Goal: Transaction & Acquisition: Obtain resource

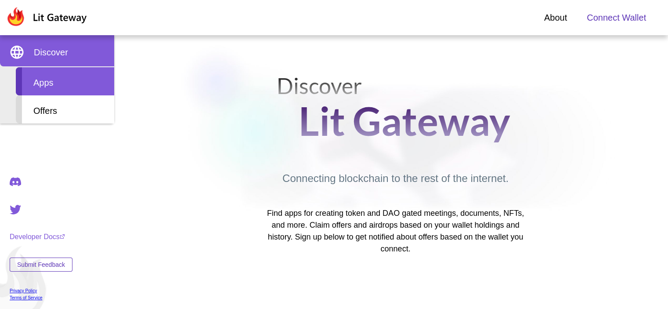
click at [56, 86] on div "Apps" at bounding box center [65, 81] width 98 height 28
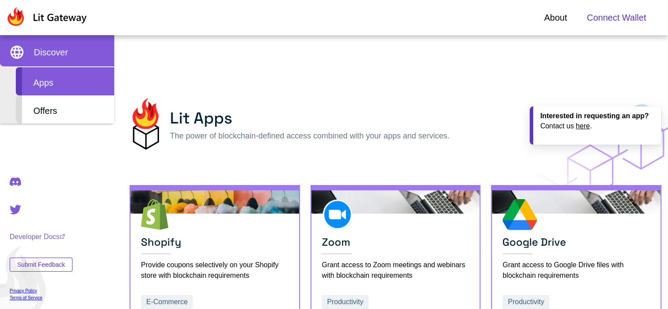
click at [50, 55] on span "Discover" at bounding box center [51, 52] width 34 height 13
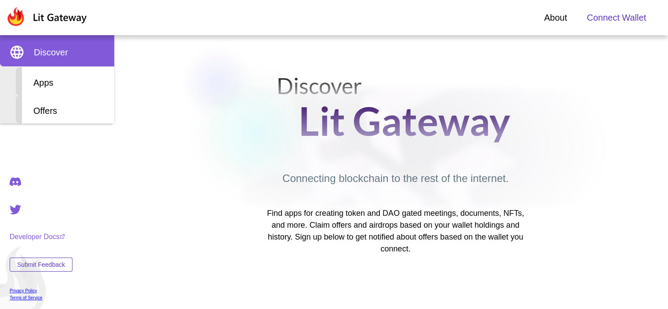
click at [629, 17] on span "Connect Wallet" at bounding box center [616, 17] width 59 height 13
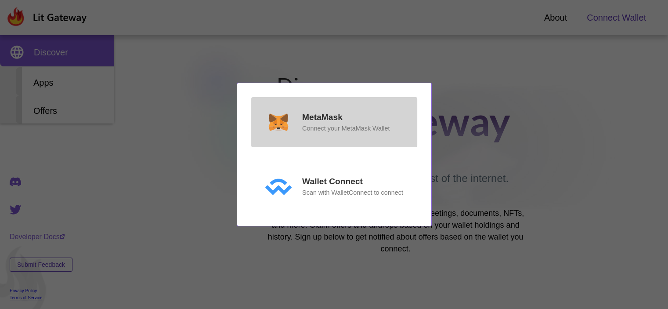
click at [350, 123] on div "MetaMask Connect your MetaMask Wallet" at bounding box center [345, 122] width 87 height 22
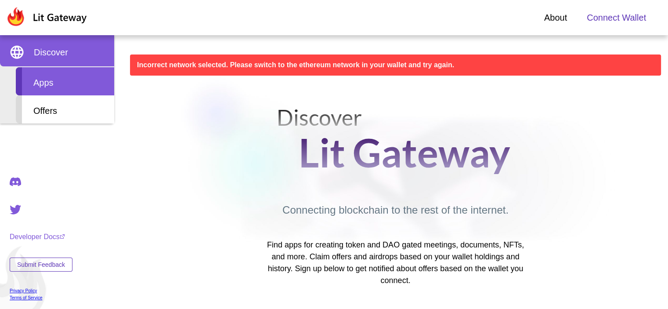
click at [51, 83] on div "Apps" at bounding box center [65, 81] width 98 height 28
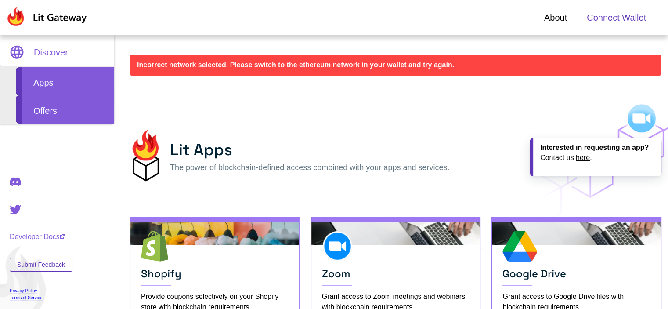
click at [83, 111] on div "Offers" at bounding box center [65, 109] width 98 height 28
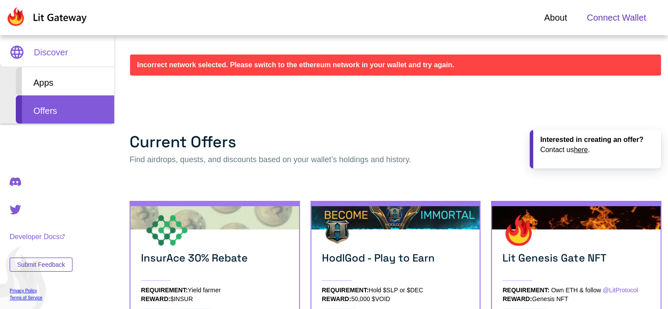
scroll to position [88, 0]
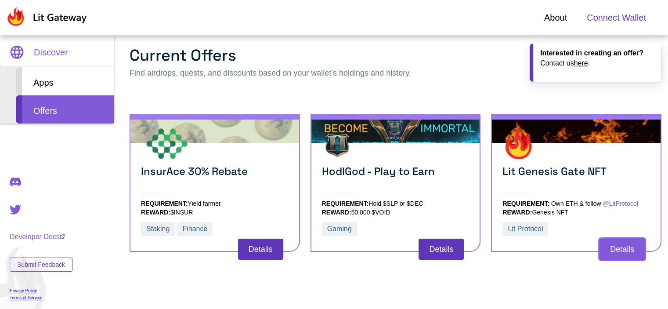
click at [623, 249] on button "Details" at bounding box center [622, 249] width 45 height 21
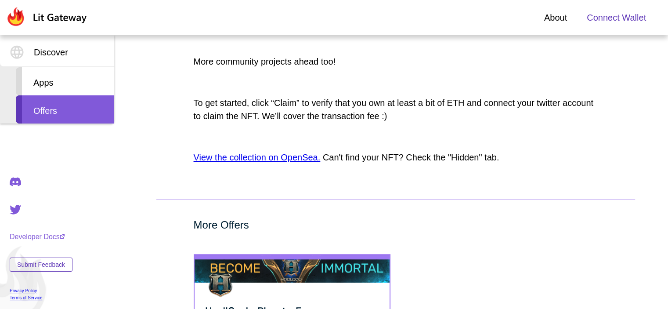
scroll to position [659, 0]
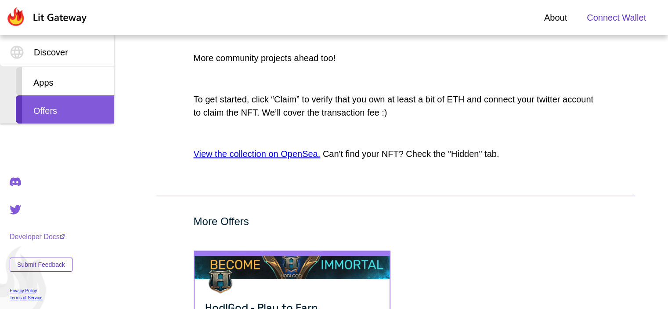
click at [289, 157] on link "View the collection on OpenSea." at bounding box center [257, 154] width 127 height 10
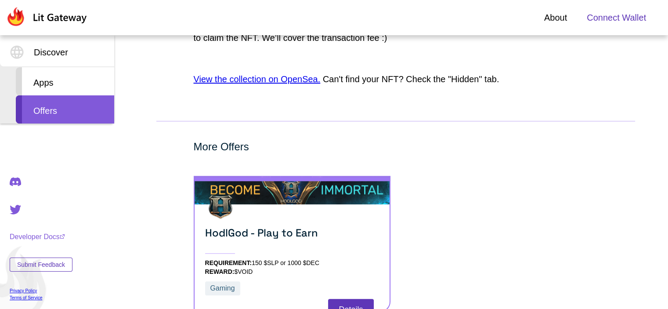
scroll to position [794, 0]
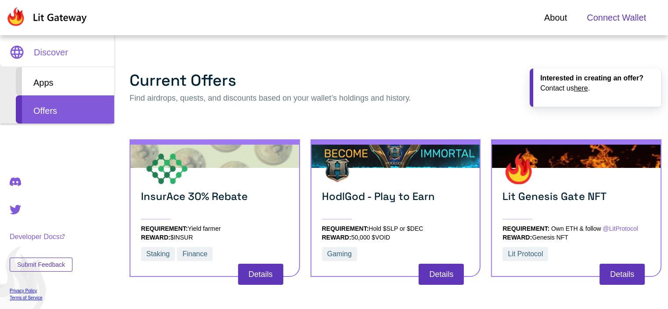
scroll to position [56, 0]
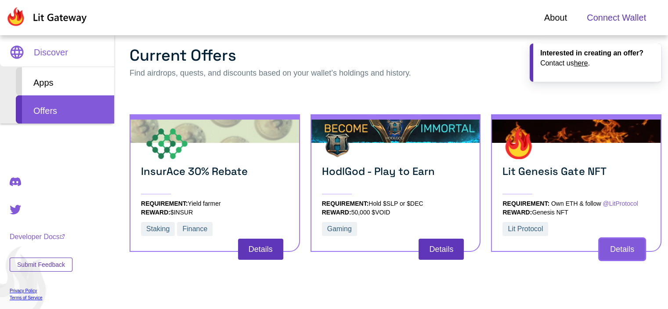
click at [629, 256] on button "Details" at bounding box center [622, 249] width 45 height 21
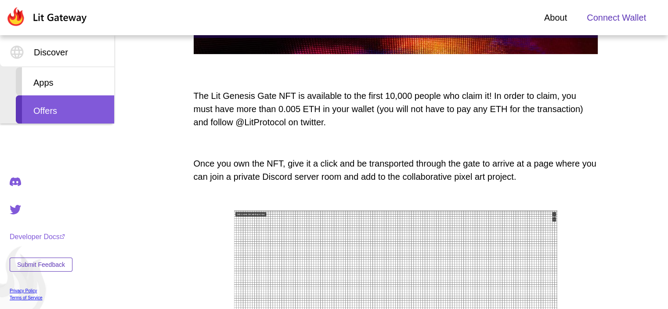
scroll to position [235, 0]
click at [0, 72] on link "Apps" at bounding box center [57, 81] width 114 height 28
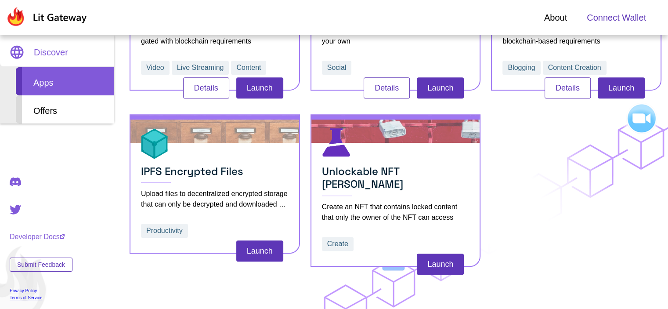
scroll to position [398, 0]
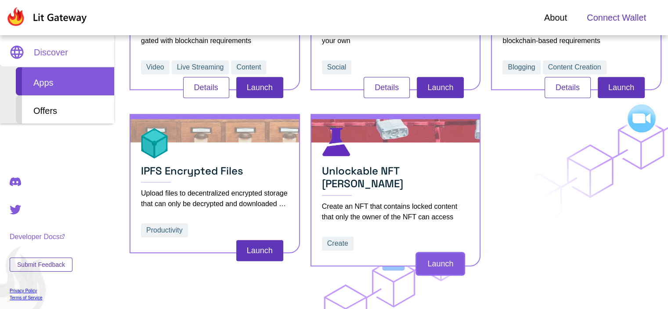
click at [444, 253] on button "Launch" at bounding box center [440, 263] width 47 height 21
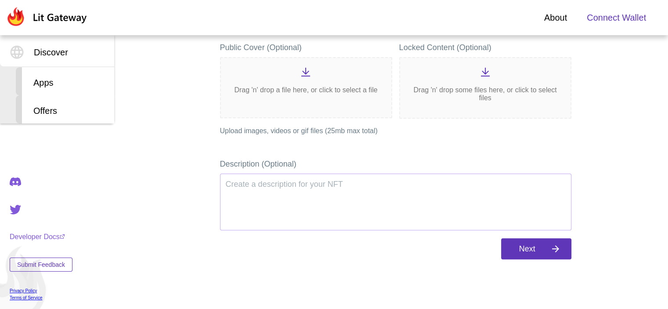
scroll to position [262, 0]
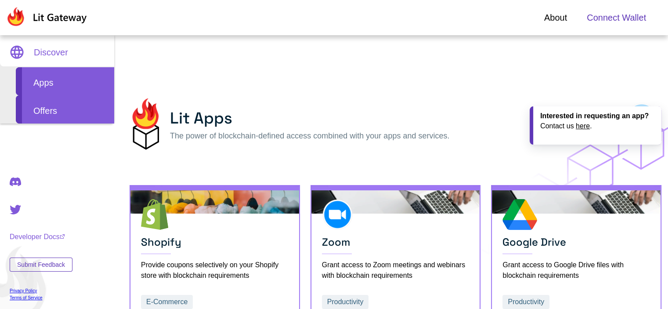
click at [60, 116] on div "Offers" at bounding box center [65, 109] width 98 height 28
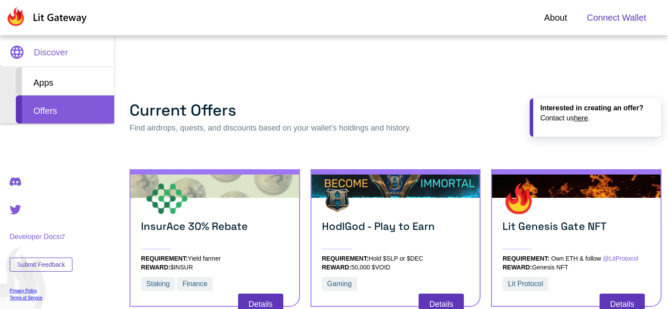
scroll to position [44, 0]
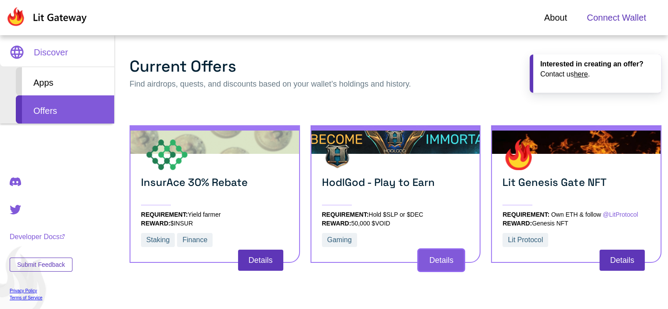
click at [443, 262] on button "Details" at bounding box center [441, 260] width 45 height 21
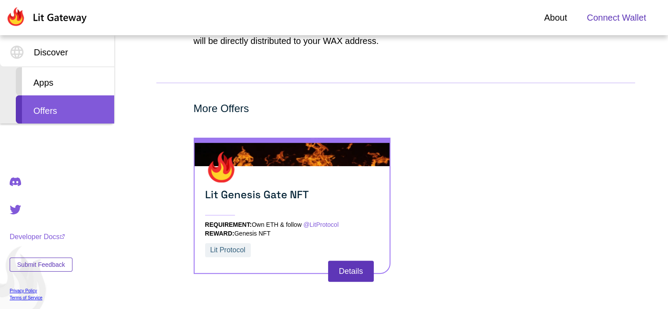
scroll to position [473, 0]
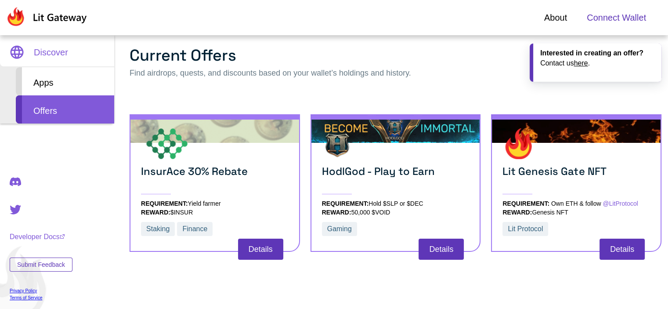
scroll to position [44, 0]
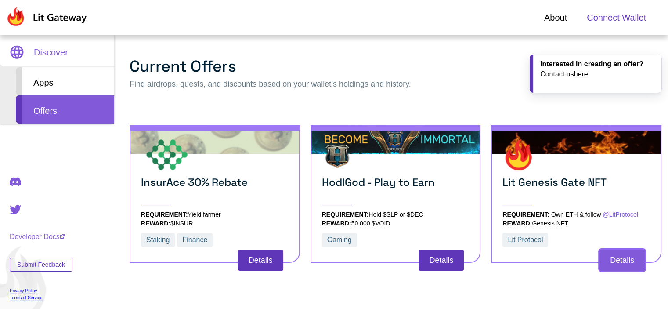
click at [626, 257] on button "Details" at bounding box center [622, 260] width 45 height 21
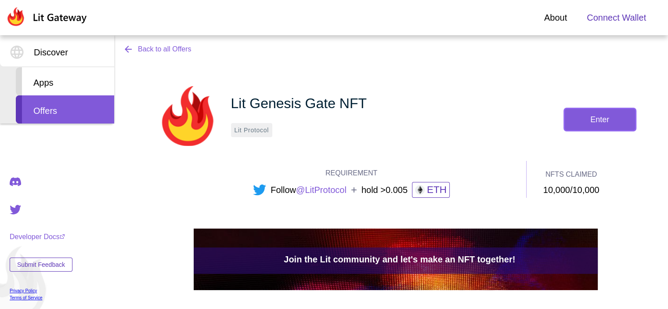
click at [609, 123] on button "Enter" at bounding box center [600, 119] width 70 height 21
